Goal: Task Accomplishment & Management: Use online tool/utility

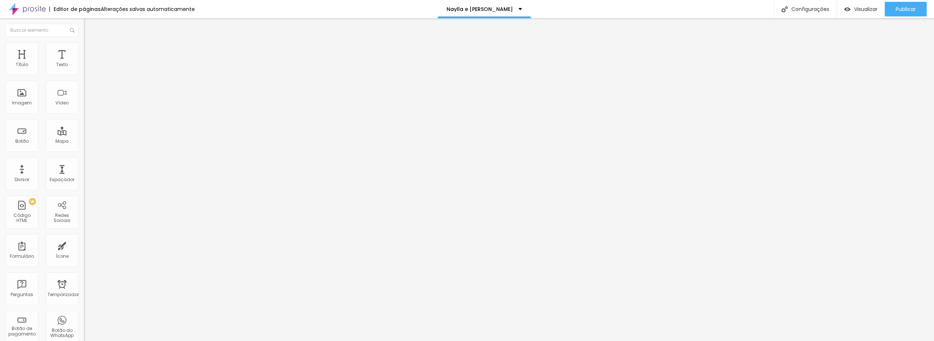
click at [84, 74] on input "27 [PERSON_NAME] de 2025 às 19:44" at bounding box center [126, 69] width 85 height 7
click at [46, 141] on font "21" at bounding box center [47, 138] width 3 height 5
click at [88, 162] on li "16:00" at bounding box center [87, 165] width 31 height 11
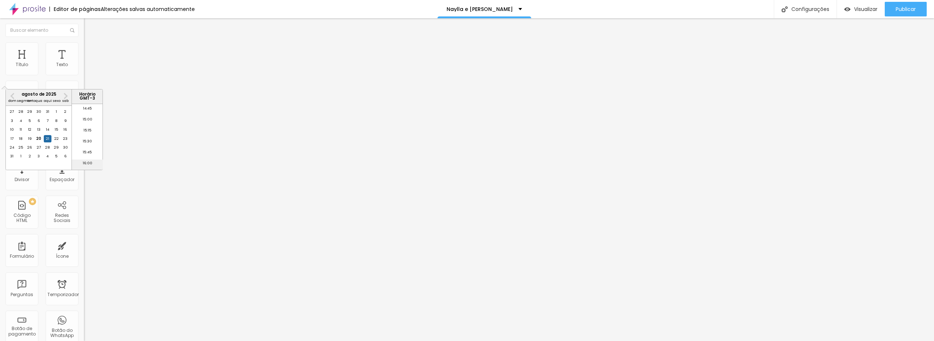
type input "21 [PERSON_NAME] de 2025 às 16:00"
click at [84, 82] on img at bounding box center [86, 80] width 4 height 4
click at [91, 50] on font "Estilo" at bounding box center [96, 47] width 11 height 6
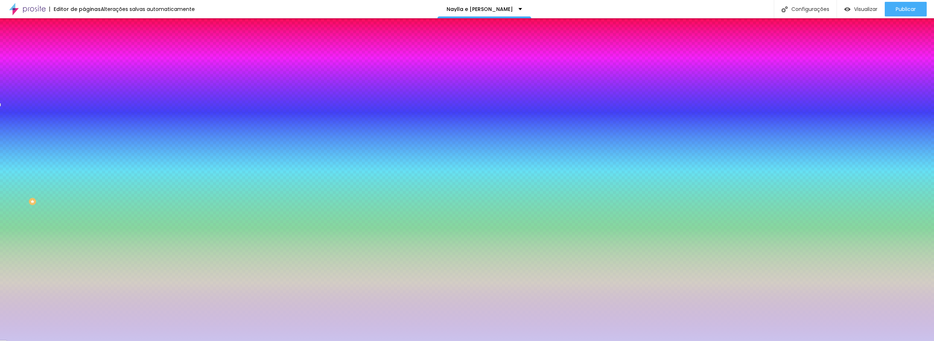
click at [84, 143] on div at bounding box center [126, 143] width 84 height 0
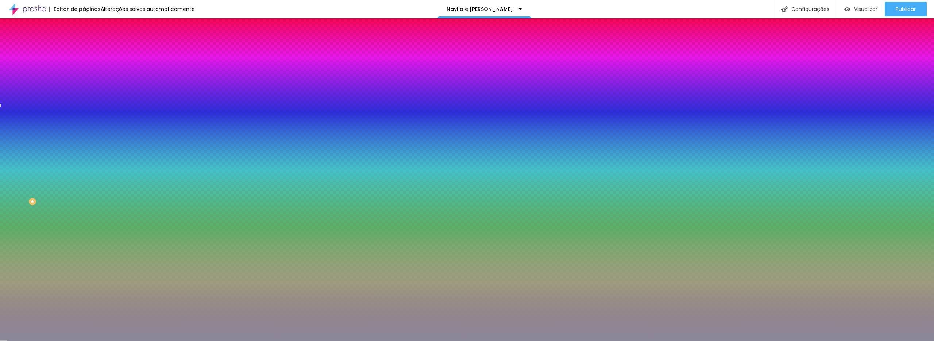
drag, startPoint x: 20, startPoint y: 126, endPoint x: 17, endPoint y: 142, distance: 16.8
click at [17, 142] on div at bounding box center [467, 170] width 934 height 341
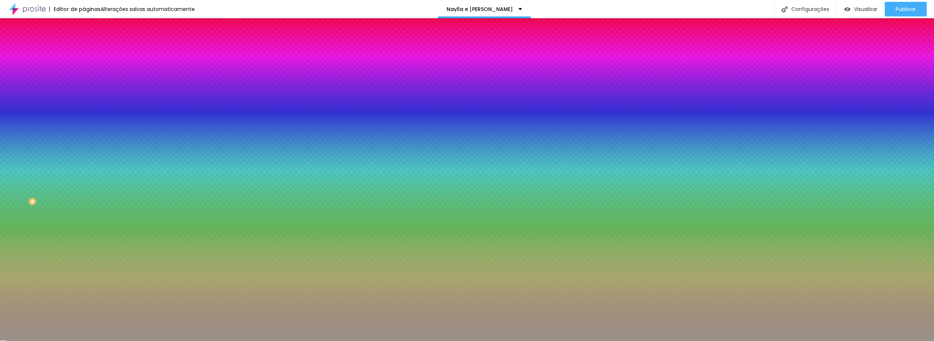
drag, startPoint x: 63, startPoint y: 139, endPoint x: 66, endPoint y: 169, distance: 29.7
click at [66, 169] on div at bounding box center [467, 170] width 934 height 341
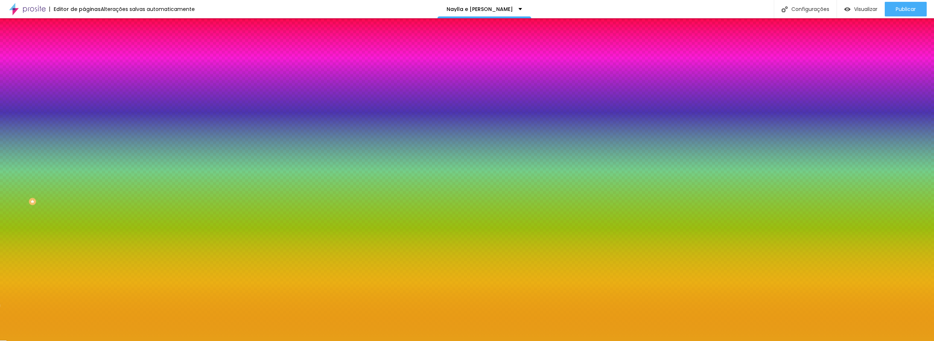
type input "#ECA217"
drag, startPoint x: 45, startPoint y: 122, endPoint x: 54, endPoint y: 124, distance: 10.2
click at [54, 124] on div at bounding box center [467, 170] width 934 height 341
drag, startPoint x: 76, startPoint y: 148, endPoint x: 77, endPoint y: 127, distance: 21.2
click at [77, 127] on div at bounding box center [467, 170] width 934 height 341
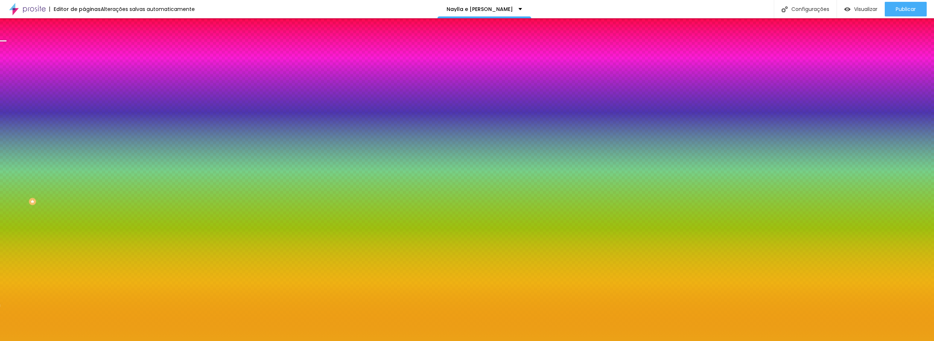
click at [84, 118] on button at bounding box center [89, 122] width 10 height 8
radio input "false"
click at [84, 118] on button at bounding box center [89, 122] width 10 height 8
radio input "false"
radio input "true"
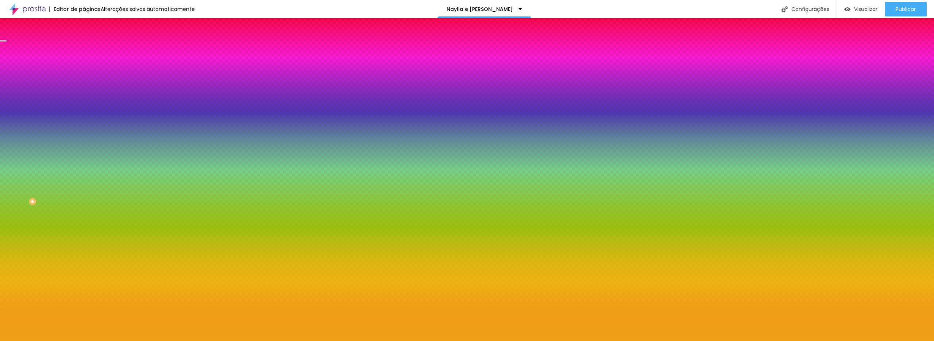
click at [84, 69] on button at bounding box center [89, 65] width 10 height 8
radio input "true"
radio input "false"
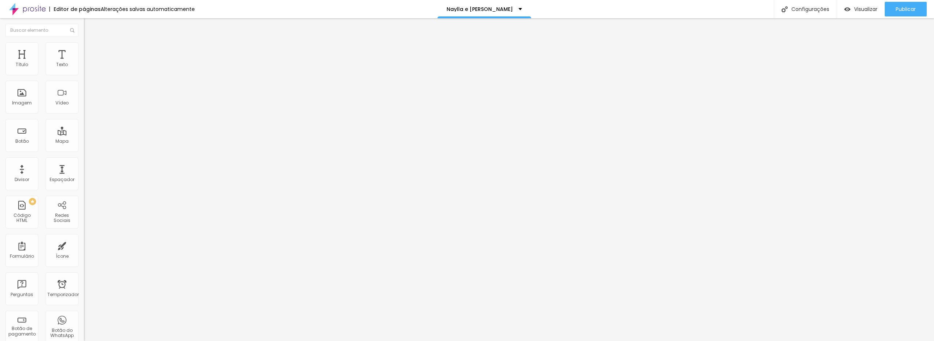
drag, startPoint x: 56, startPoint y: 84, endPoint x: 37, endPoint y: 83, distance: 19.7
click at [84, 69] on input "DOWNLOAD EM FHD" at bounding box center [128, 64] width 88 height 7
click at [84, 69] on input "DOWNLOAD" at bounding box center [128, 64] width 88 height 7
type input "em breve DOWNLOAD"
click at [84, 69] on input "[URL][DOMAIN_NAME]" at bounding box center [128, 64] width 88 height 7
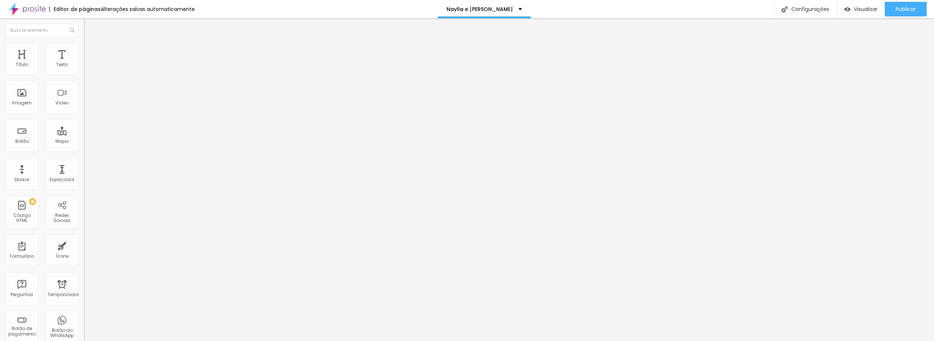
click at [84, 69] on input "[URL][DOMAIN_NAME]" at bounding box center [128, 64] width 88 height 7
paste input "82901043"
type input "[URL][DOMAIN_NAME]"
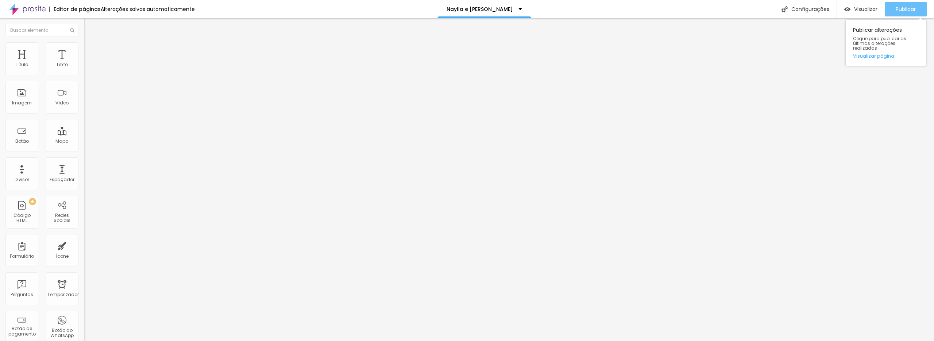
scroll to position [0, 0]
click at [902, 9] on font "Publicar" at bounding box center [906, 8] width 20 height 7
click at [904, 8] on font "Publicar" at bounding box center [906, 8] width 20 height 7
